Goal: Transaction & Acquisition: Purchase product/service

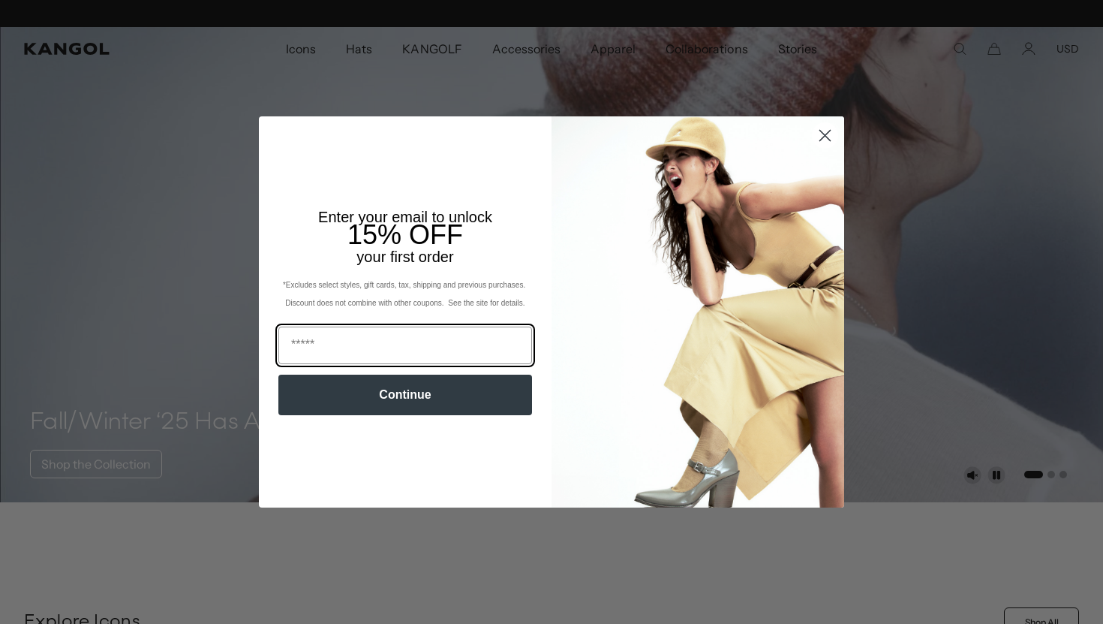
scroll to position [0, 309]
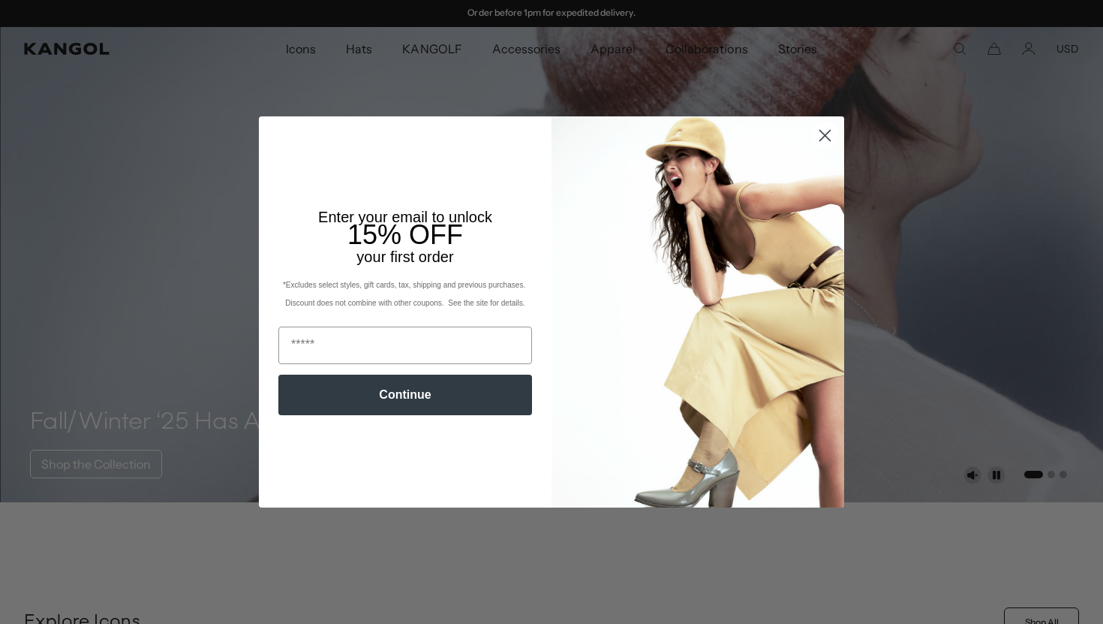
click at [823, 135] on circle "Close dialog" at bounding box center [825, 135] width 25 height 25
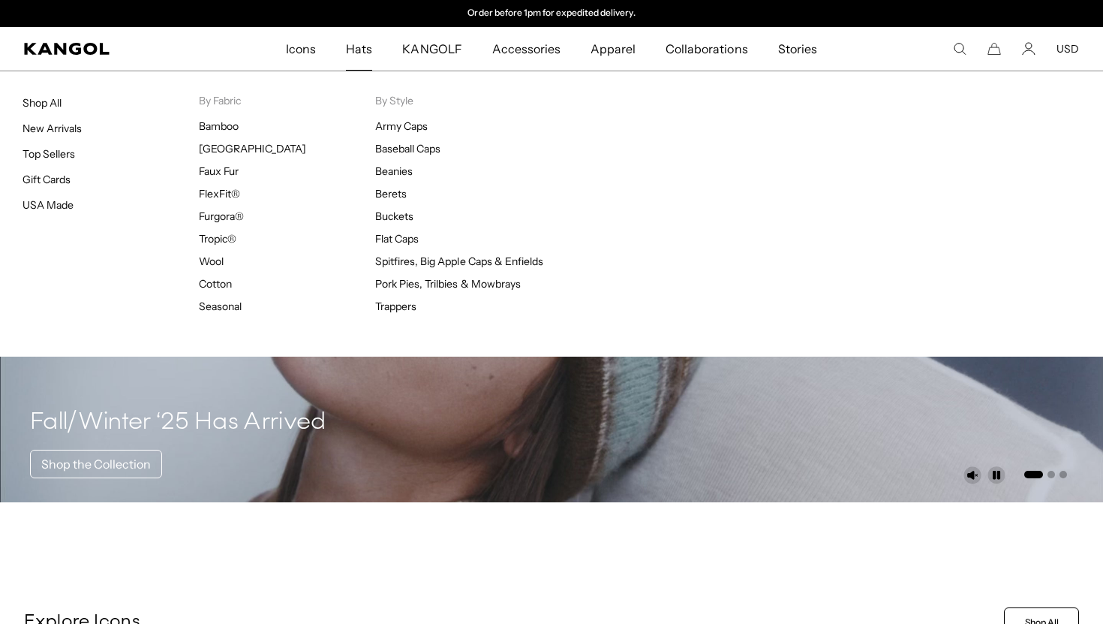
click at [359, 46] on span "Hats" at bounding box center [359, 49] width 26 height 44
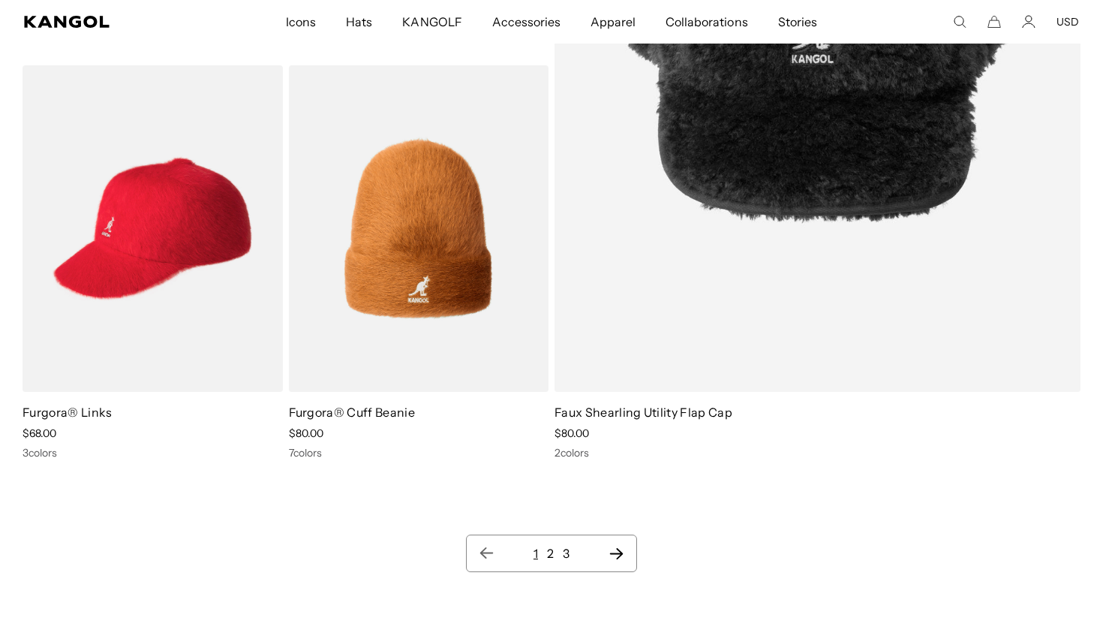
scroll to position [15880, 0]
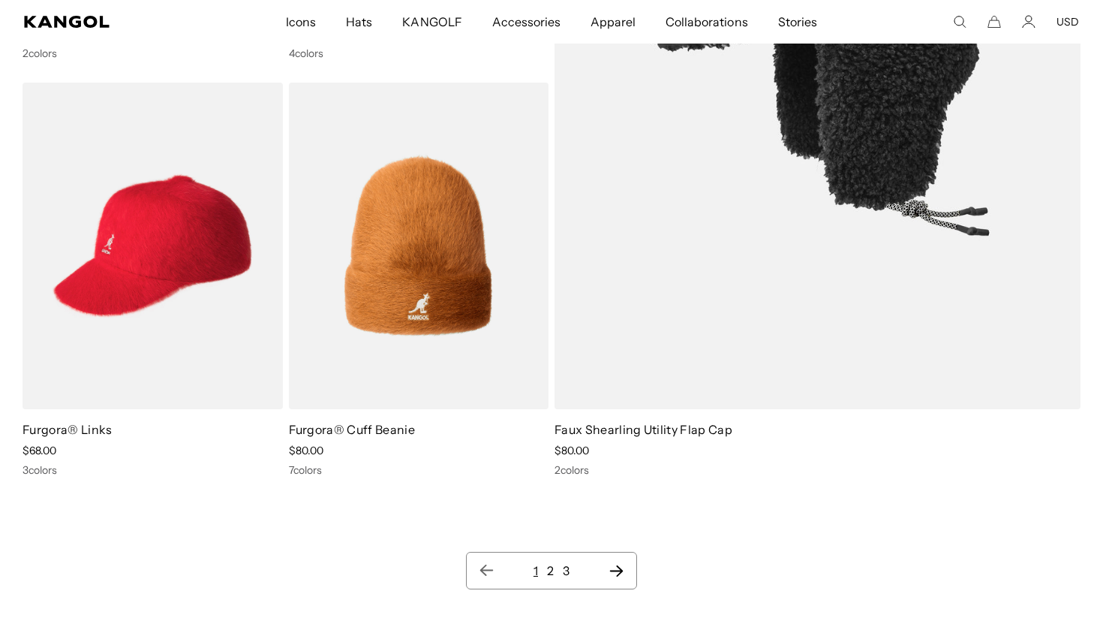
click at [697, 194] on img at bounding box center [818, 37] width 526 height 743
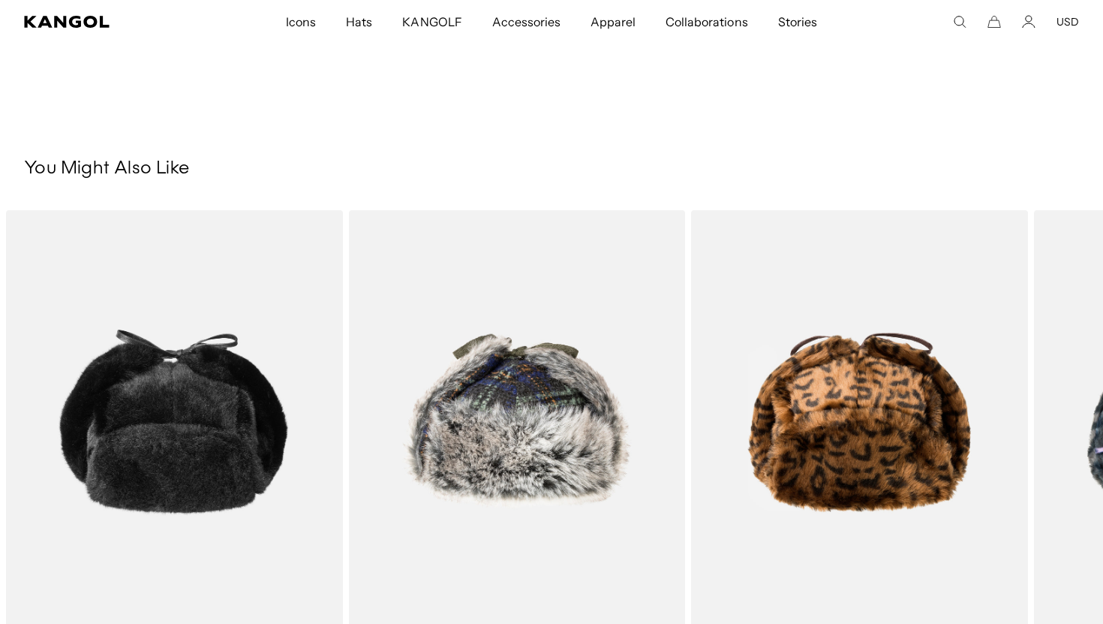
scroll to position [997, 0]
